Goal: Book appointment/travel/reservation

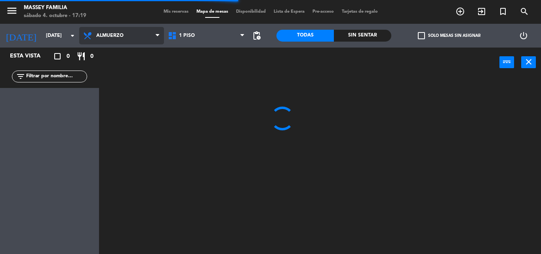
click at [147, 39] on span "Almuerzo" at bounding box center [121, 35] width 85 height 17
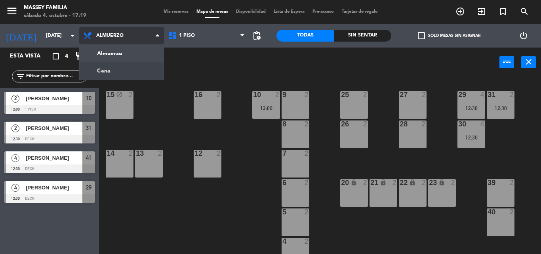
click at [135, 69] on ng-component "menu [PERSON_NAME] FAMILIA [DATE] 4. octubre - 17:19 Mis reservas Mapa de mesas…" at bounding box center [270, 127] width 541 height 254
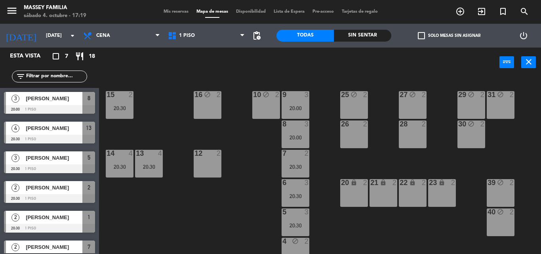
click at [356, 109] on div "25 block 2" at bounding box center [354, 105] width 28 height 28
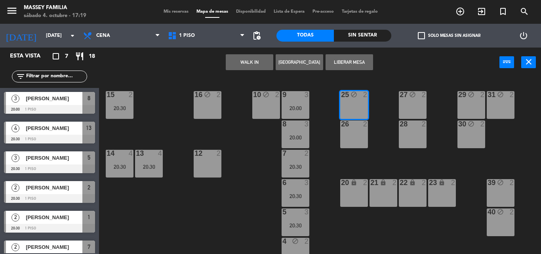
drag, startPoint x: 356, startPoint y: 128, endPoint x: 394, endPoint y: 108, distance: 42.7
click at [356, 128] on div "26 2" at bounding box center [354, 124] width 28 height 8
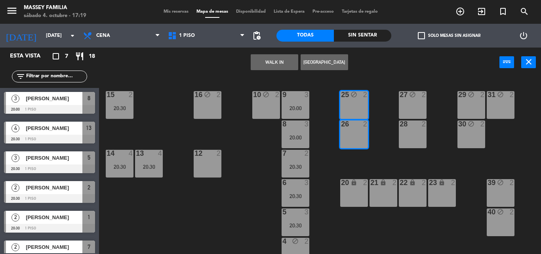
drag, startPoint x: 203, startPoint y: 70, endPoint x: 199, endPoint y: 88, distance: 18.3
click at [203, 71] on div "WALK IN Crear Reserva power_input close" at bounding box center [299, 63] width 400 height 30
click at [114, 95] on div at bounding box center [119, 94] width 13 height 7
click at [125, 103] on div "15 2 20:30" at bounding box center [120, 105] width 28 height 28
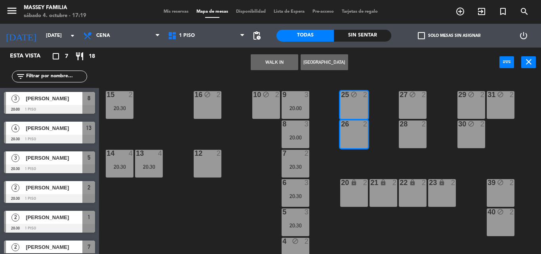
click at [233, 50] on div "WALK IN Crear Reserva power_input close" at bounding box center [299, 63] width 400 height 30
